Goal: Transaction & Acquisition: Purchase product/service

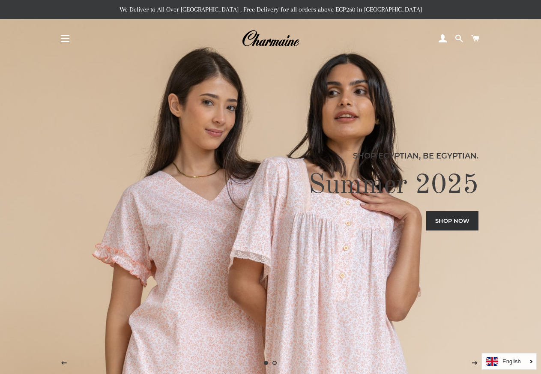
click at [65, 39] on span "button" at bounding box center [65, 38] width 9 height 1
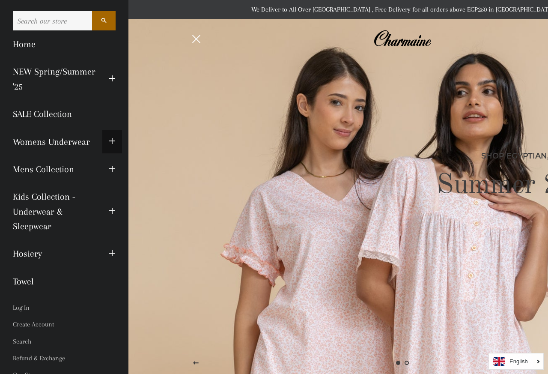
click at [102, 148] on button "Expand submenu Womens Underwear Collapse submenu Womens Underwear" at bounding box center [112, 142] width 20 height 24
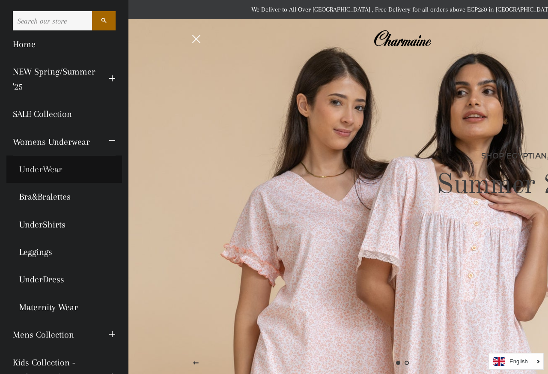
click at [44, 179] on link "UnderWear" at bounding box center [64, 169] width 116 height 27
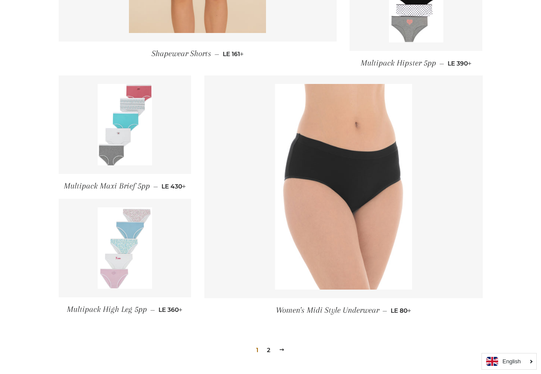
scroll to position [857, 0]
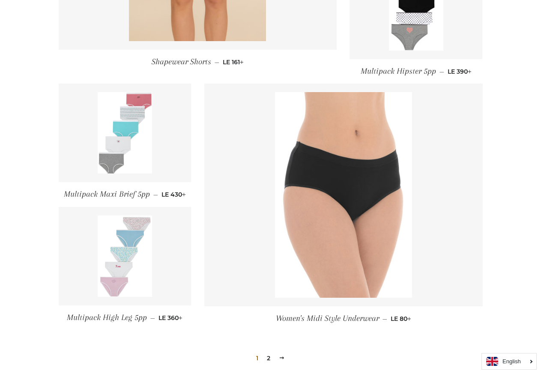
click at [160, 129] on link at bounding box center [125, 133] width 133 height 99
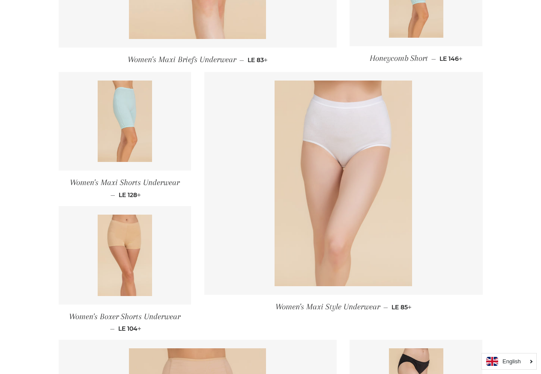
scroll to position [343, 0]
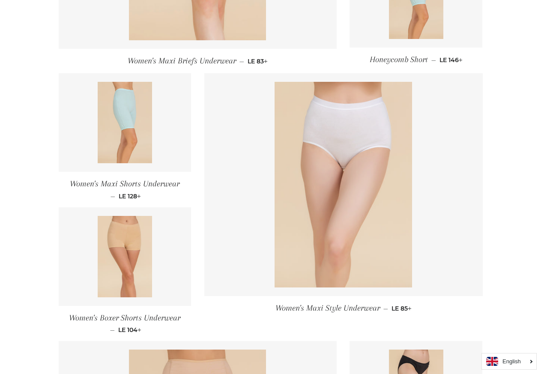
click at [359, 115] on img at bounding box center [343, 185] width 137 height 206
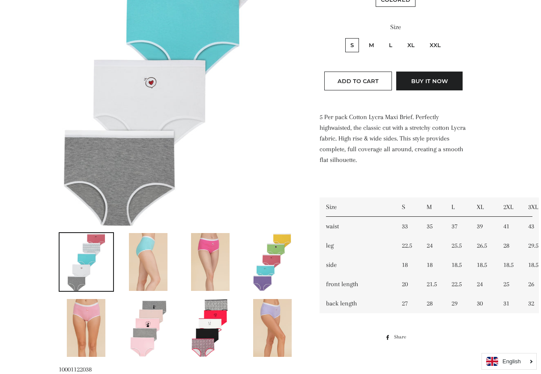
scroll to position [257, 0]
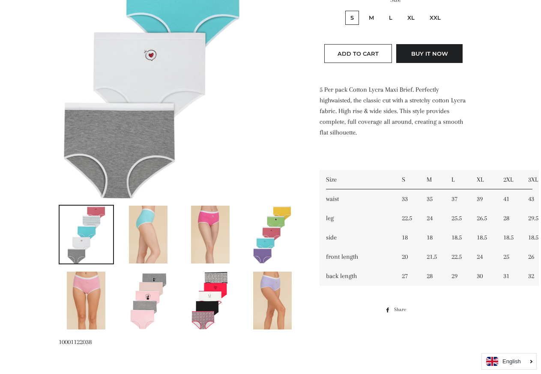
click at [284, 229] on img at bounding box center [272, 235] width 39 height 58
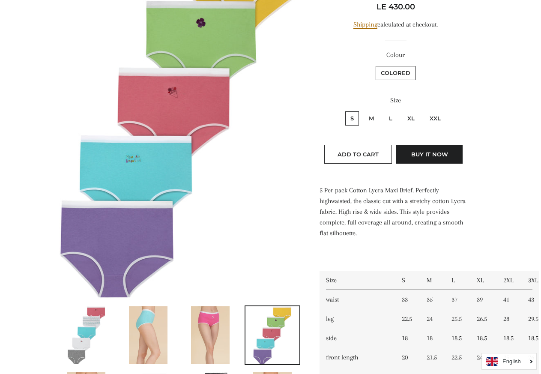
scroll to position [214, 0]
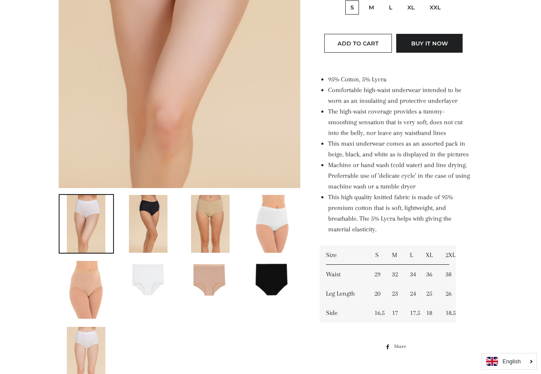
scroll to position [343, 0]
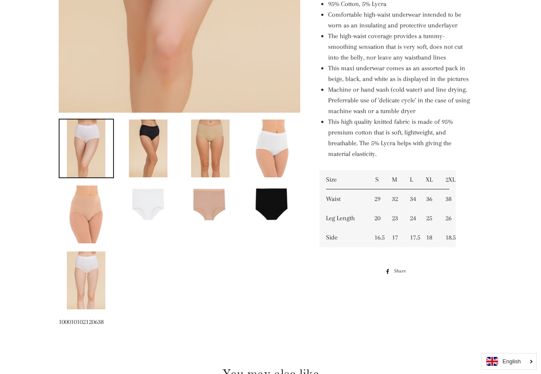
click at [146, 153] on img at bounding box center [148, 149] width 39 height 58
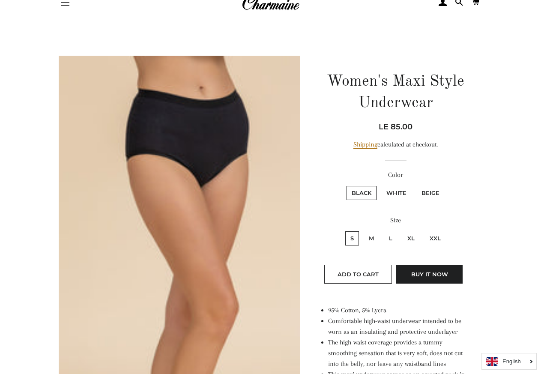
scroll to position [0, 0]
